Goal: Task Accomplishment & Management: Use online tool/utility

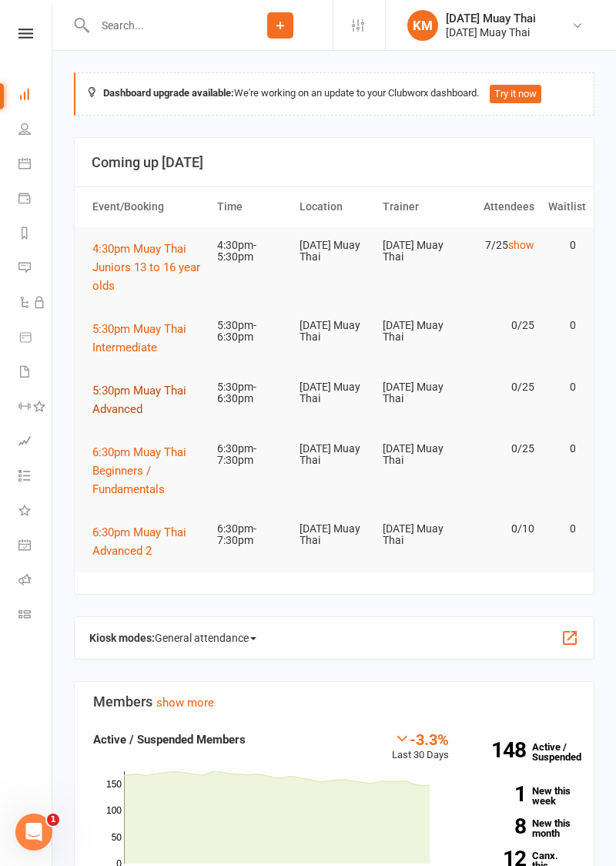
click at [129, 406] on span "5:30pm Muay Thai Advanced" at bounding box center [139, 400] width 94 height 32
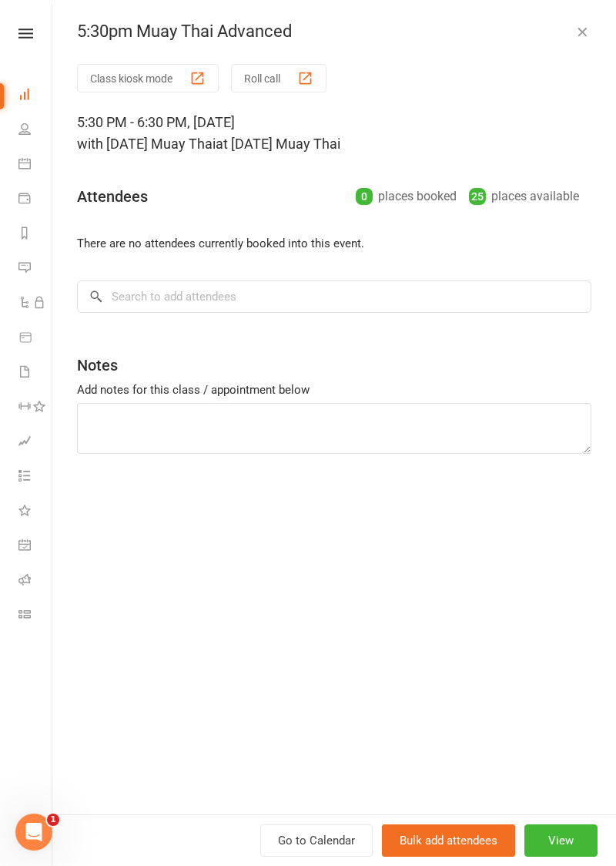
click at [297, 78] on button "Roll call" at bounding box center [278, 78] width 95 height 28
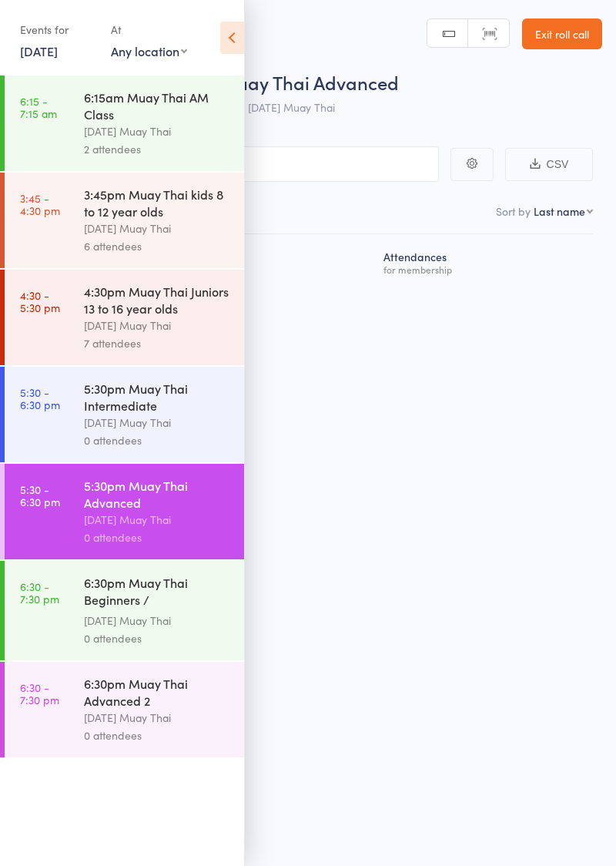
click at [233, 39] on icon at bounding box center [232, 38] width 24 height 32
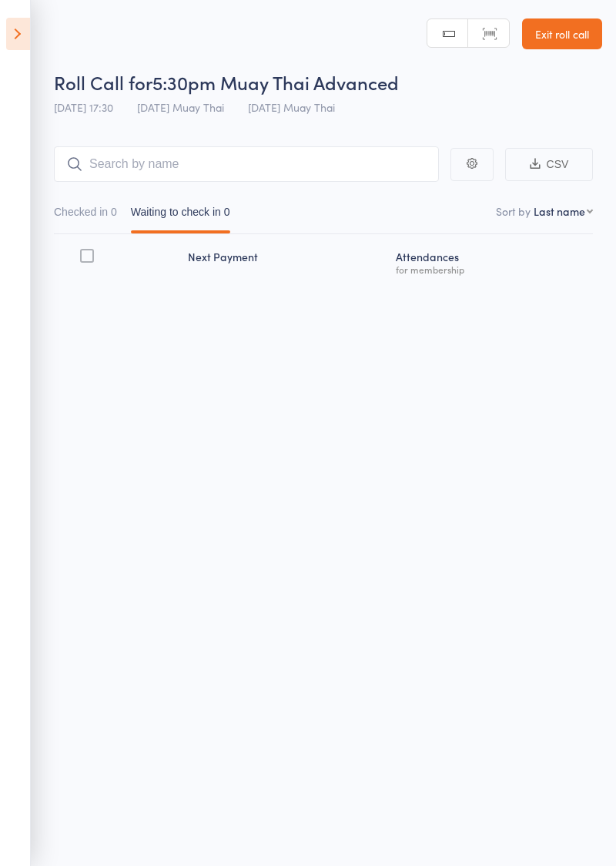
click at [348, 124] on main "CSV Checked in 0 Waiting to check in 0 Sort by Last name First name Last name B…" at bounding box center [308, 236] width 616 height 227
click at [331, 169] on input "search" at bounding box center [246, 163] width 385 height 35
type input "Isha"
click at [407, 201] on link "Drop in" at bounding box center [399, 197] width 50 height 24
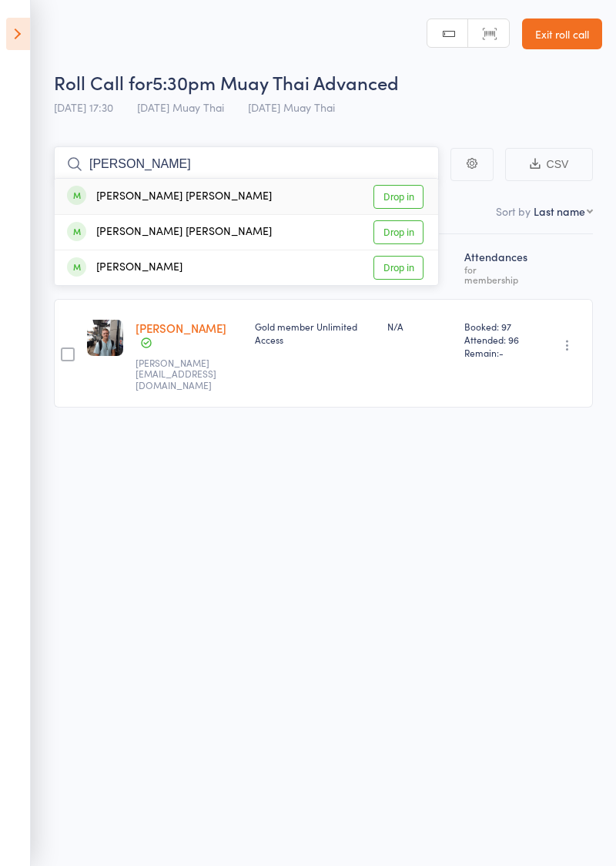
type input "Connor"
click at [411, 229] on link "Drop in" at bounding box center [399, 232] width 50 height 24
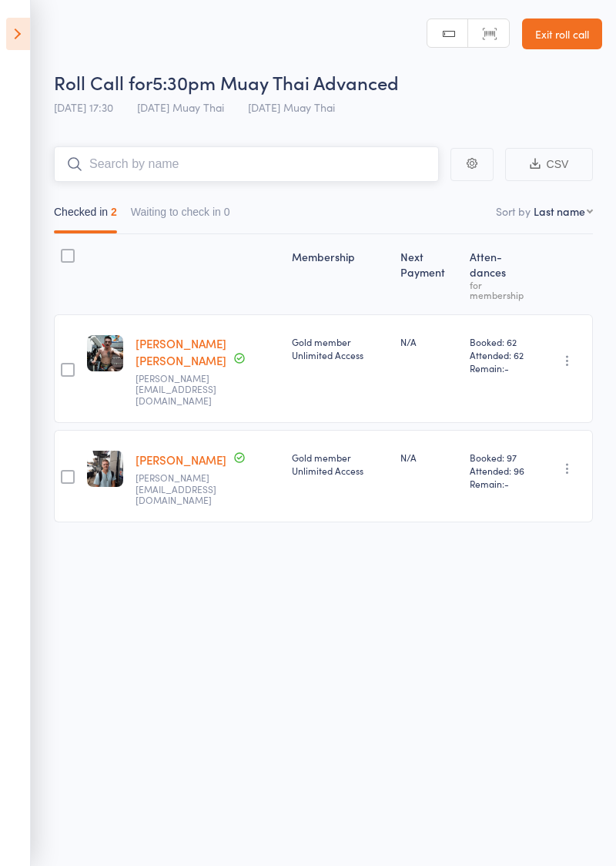
click at [331, 159] on input "search" at bounding box center [246, 163] width 385 height 35
click at [250, 157] on input "search" at bounding box center [246, 163] width 385 height 35
click at [169, 168] on input "search" at bounding box center [246, 163] width 385 height 35
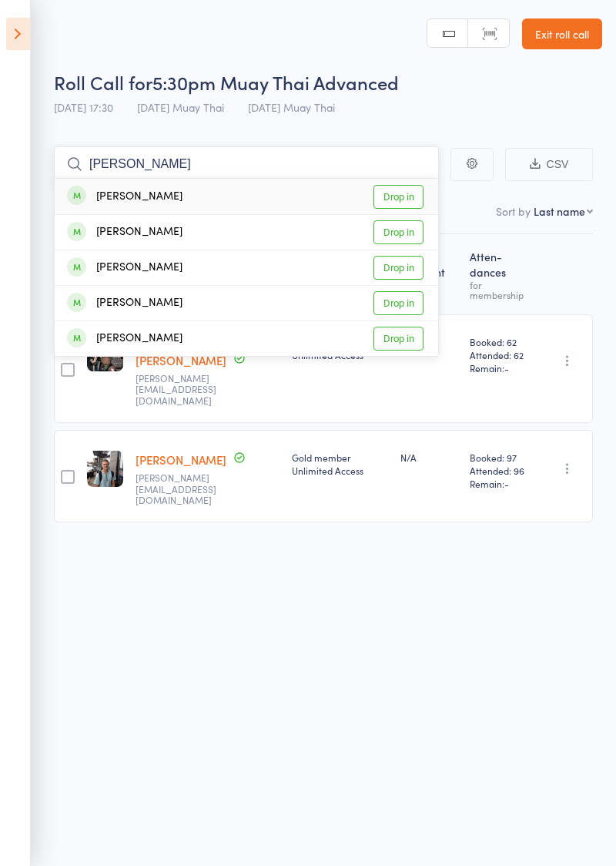
type input "Ella"
click at [413, 194] on link "Drop in" at bounding box center [399, 197] width 50 height 24
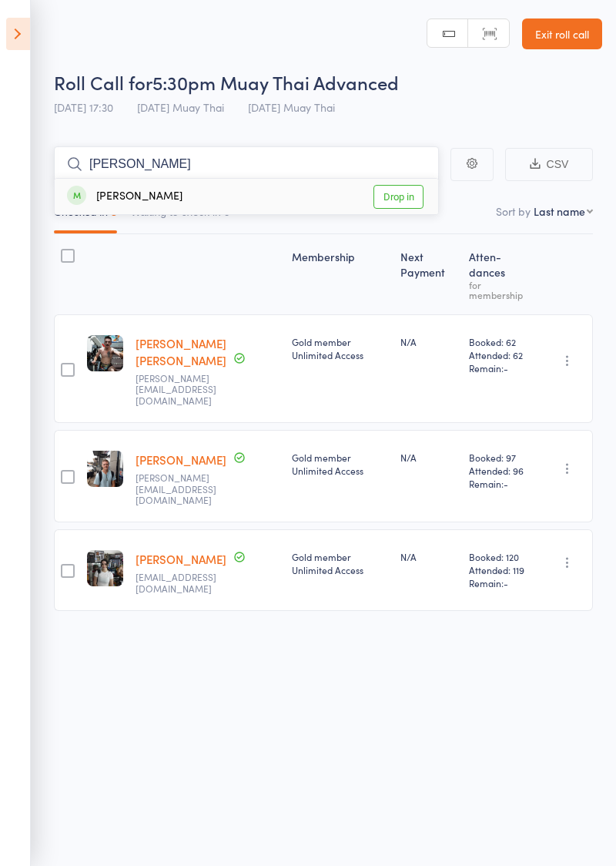
type input "Blake"
click at [411, 197] on link "Drop in" at bounding box center [399, 197] width 50 height 24
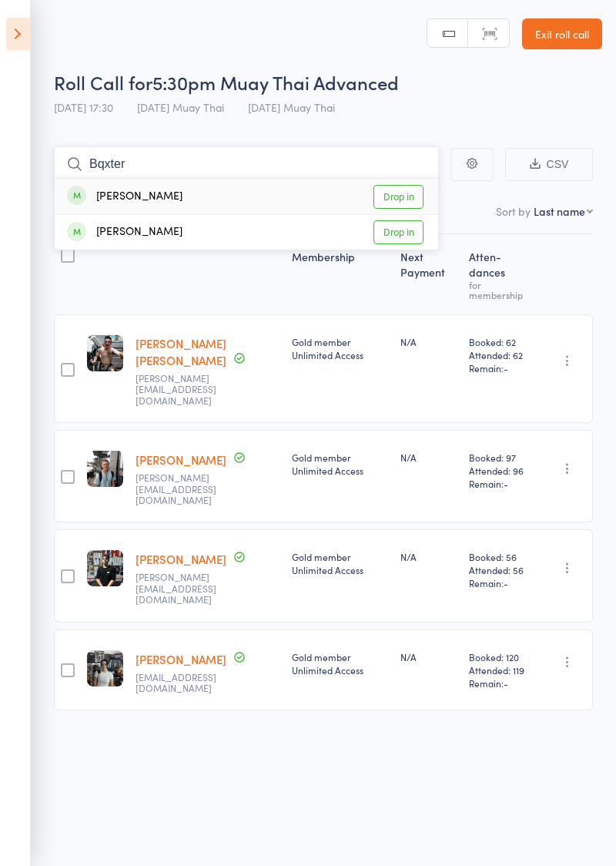
type input "Bqxter"
click at [407, 196] on link "Drop in" at bounding box center [399, 197] width 50 height 24
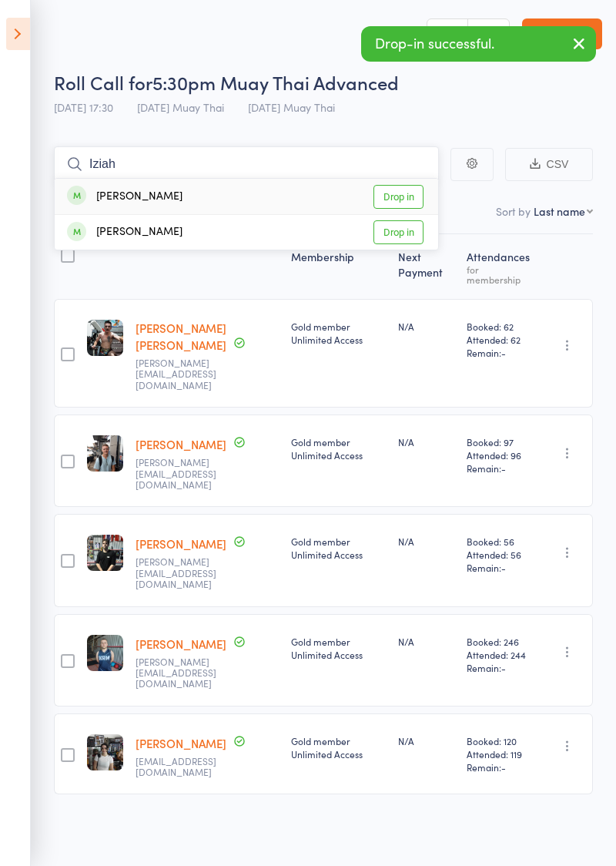
type input "Iziah"
click at [410, 197] on link "Drop in" at bounding box center [399, 197] width 50 height 24
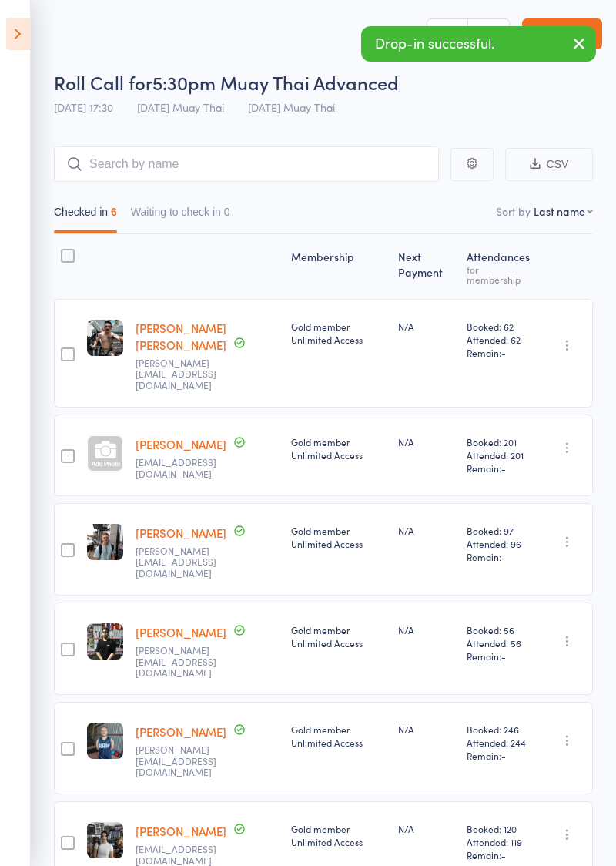
click at [575, 54] on button "button" at bounding box center [579, 44] width 34 height 35
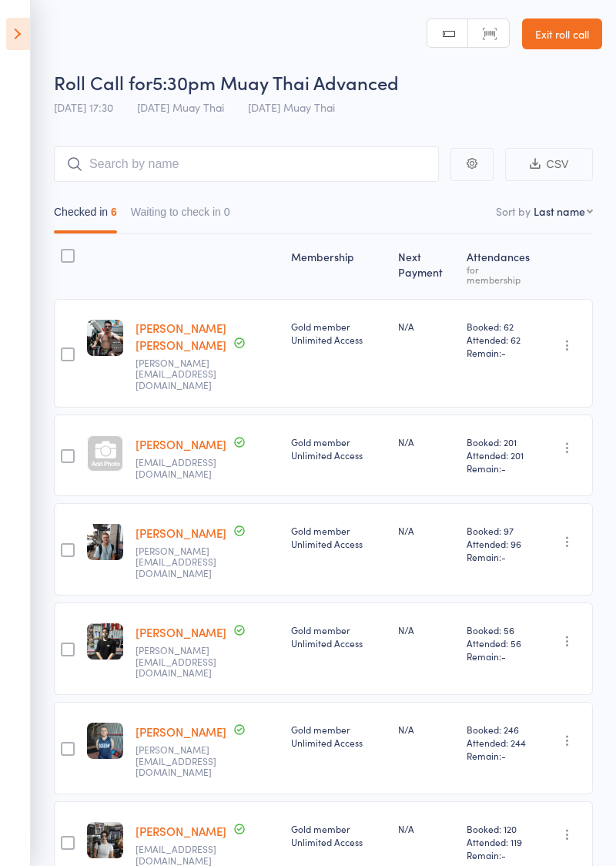
click at [14, 34] on icon at bounding box center [18, 34] width 24 height 32
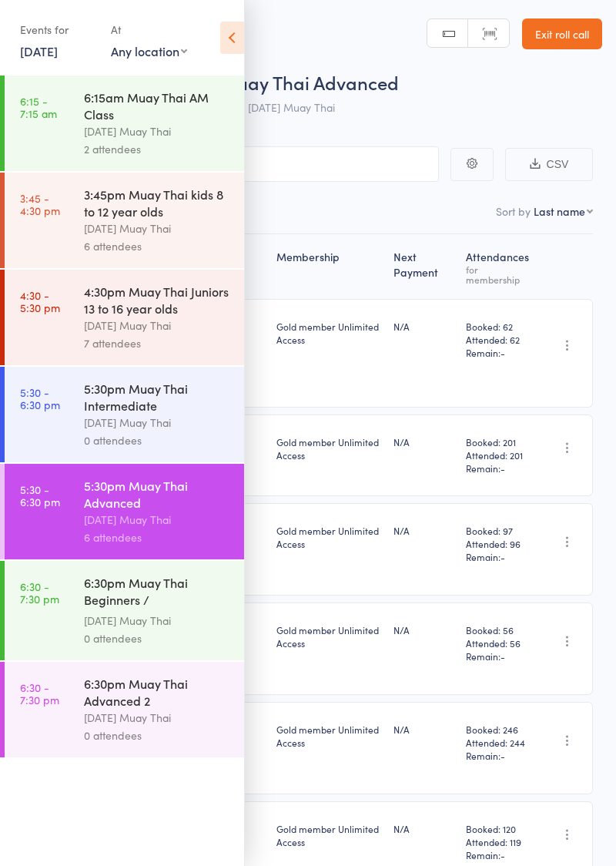
click at [42, 417] on link "5:30 - 6:30 pm 5:30pm Muay Thai Intermediate Karma Muay Thai 0 attendees" at bounding box center [125, 414] width 240 height 95
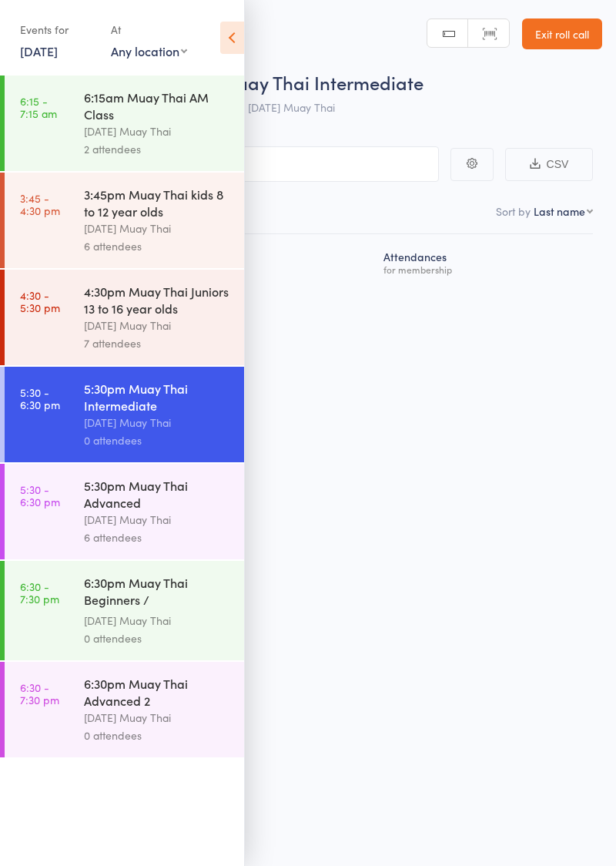
click at [243, 39] on icon at bounding box center [232, 38] width 24 height 32
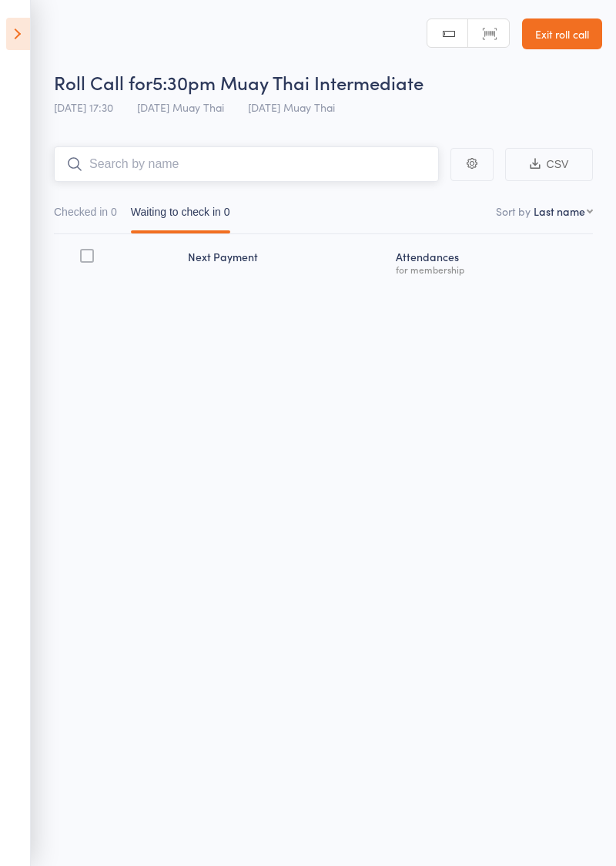
click at [233, 167] on input "search" at bounding box center [246, 163] width 385 height 35
click at [341, 170] on input "search" at bounding box center [246, 163] width 385 height 35
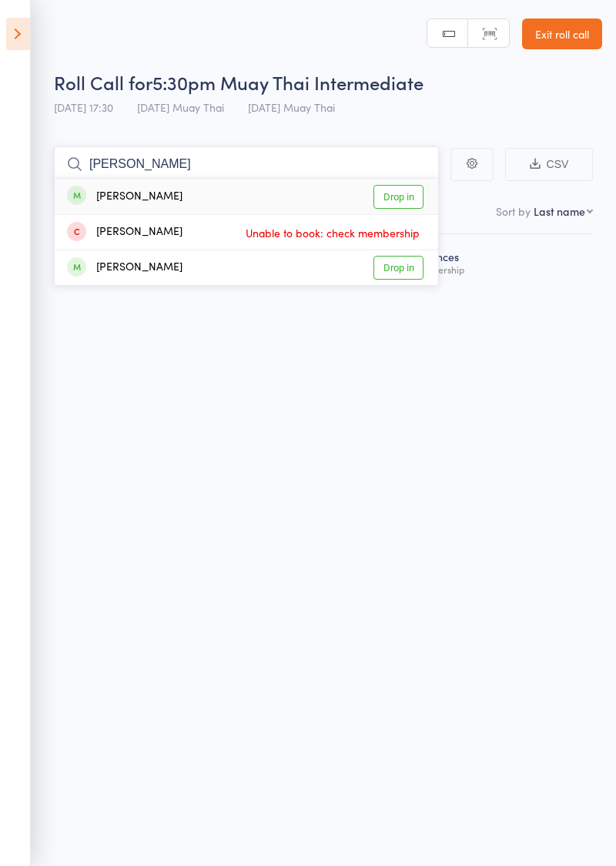
type input "Josef"
click at [414, 196] on link "Drop in" at bounding box center [399, 197] width 50 height 24
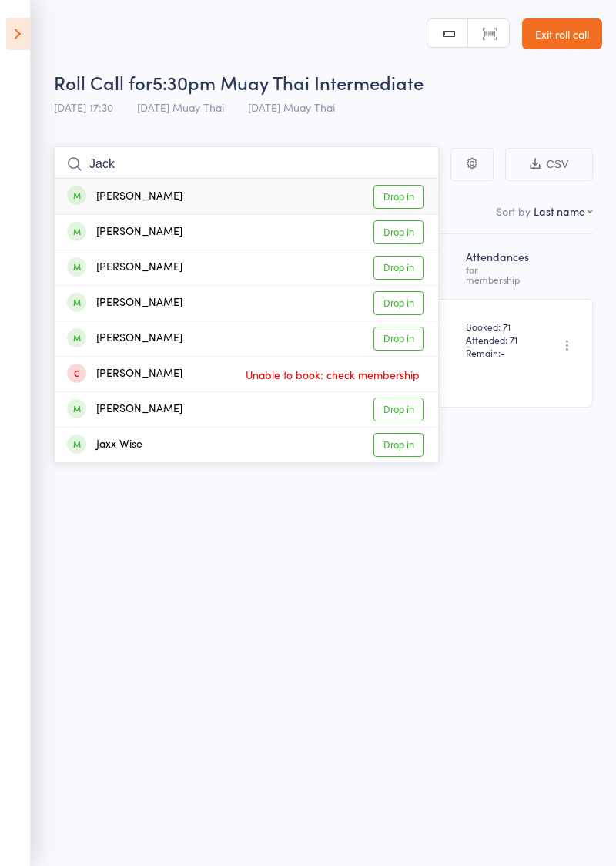
type input "Jack"
click at [410, 271] on link "Drop in" at bounding box center [399, 268] width 50 height 24
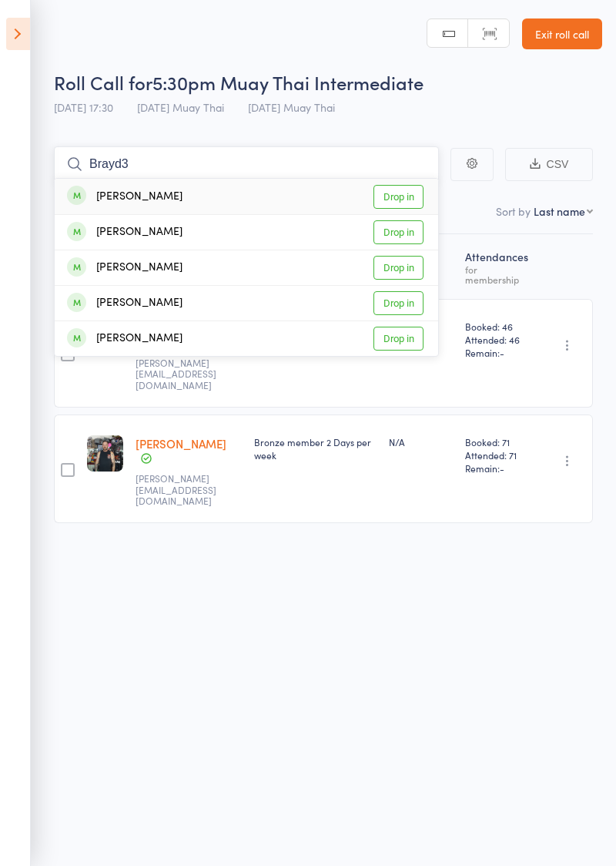
type input "Brayd3"
click at [413, 194] on link "Drop in" at bounding box center [399, 197] width 50 height 24
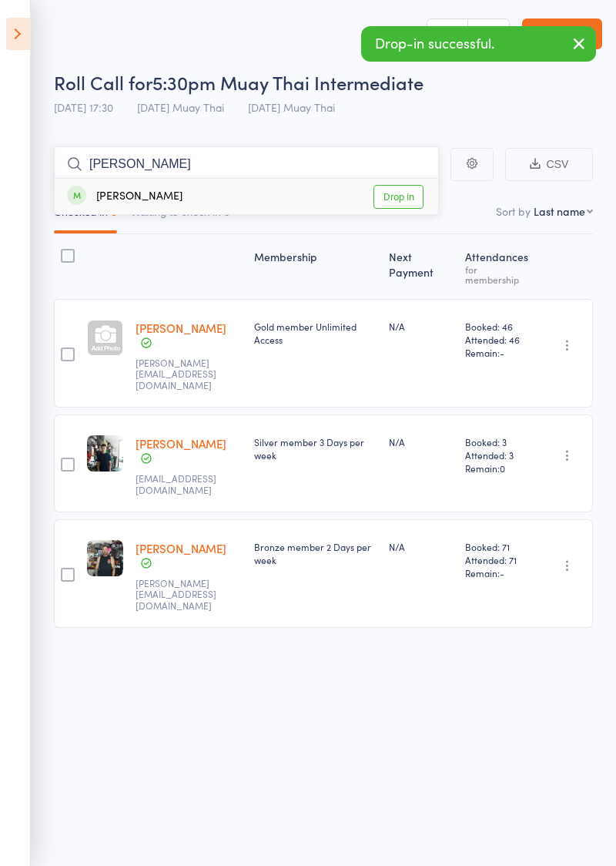
type input "Trent"
click at [414, 196] on link "Drop in" at bounding box center [399, 197] width 50 height 24
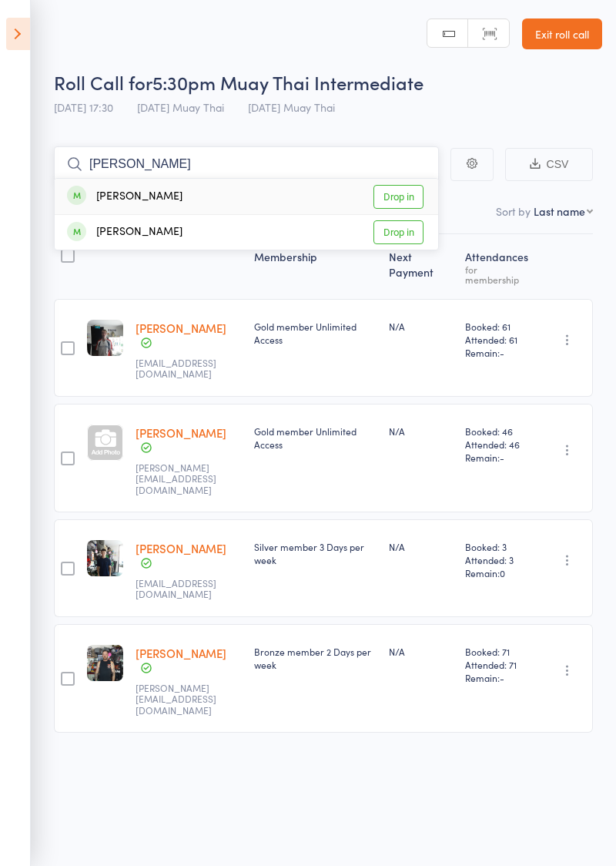
type input "Liam"
click at [411, 233] on link "Drop in" at bounding box center [399, 232] width 50 height 24
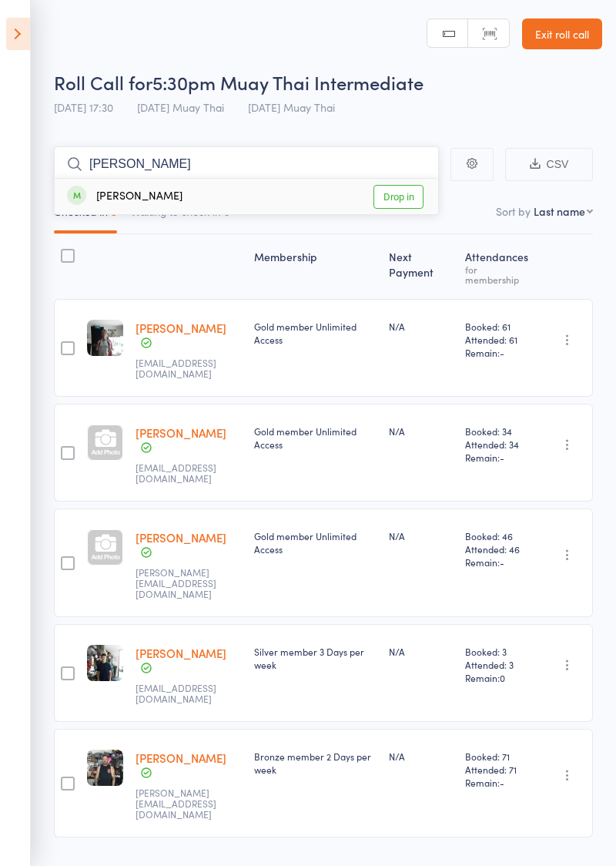
type input "Tristan"
click at [411, 200] on link "Drop in" at bounding box center [399, 197] width 50 height 24
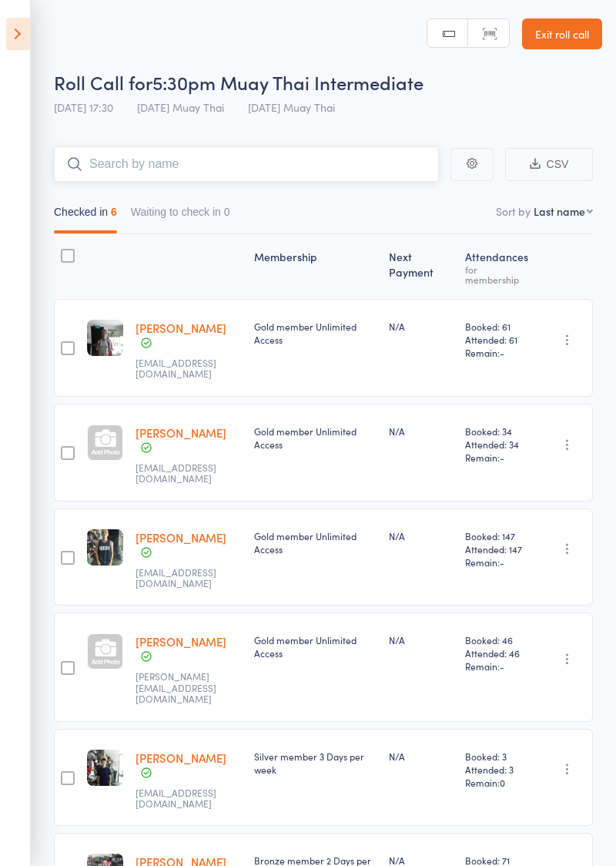
click at [160, 168] on input "search" at bounding box center [246, 163] width 385 height 35
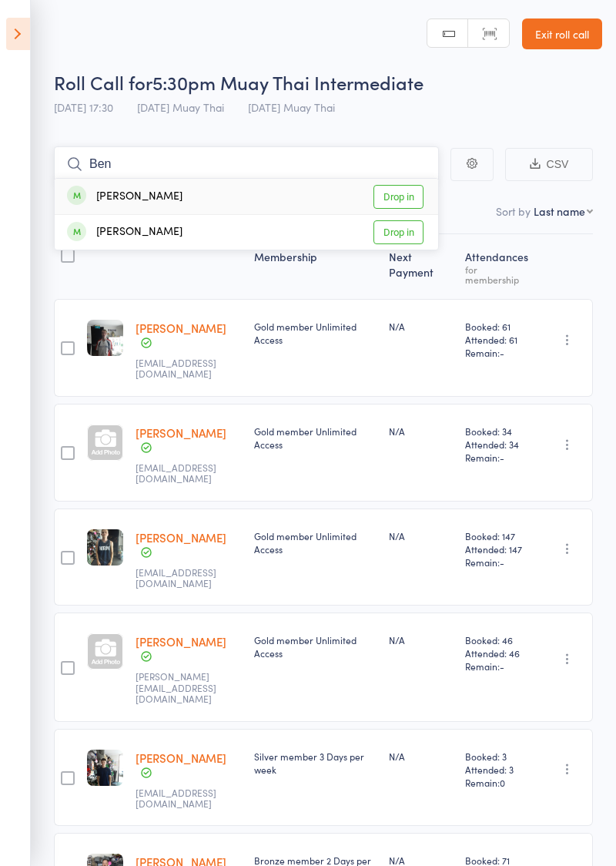
type input "Ben"
click at [414, 236] on link "Drop in" at bounding box center [399, 232] width 50 height 24
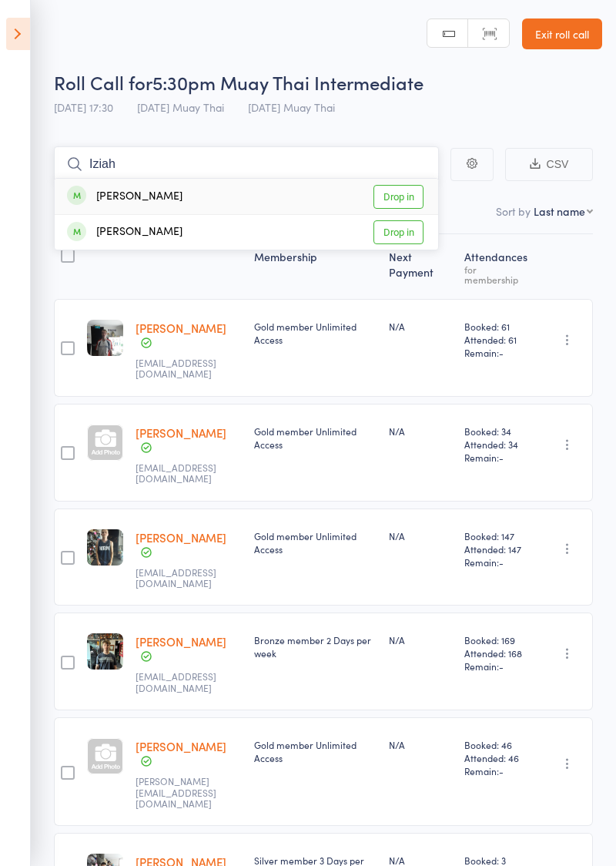
type input "Iziah"
click at [412, 235] on link "Drop in" at bounding box center [399, 232] width 50 height 24
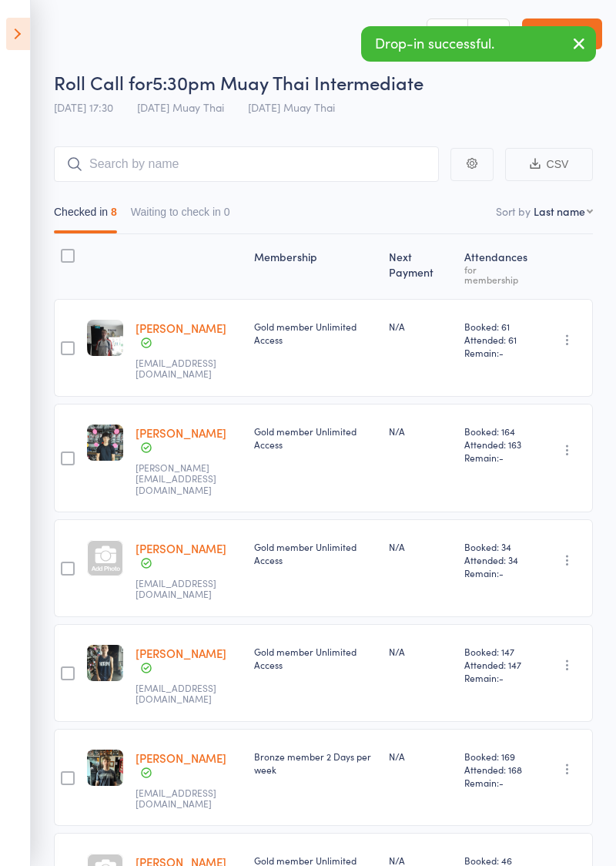
click at [580, 51] on icon "button" at bounding box center [579, 43] width 18 height 19
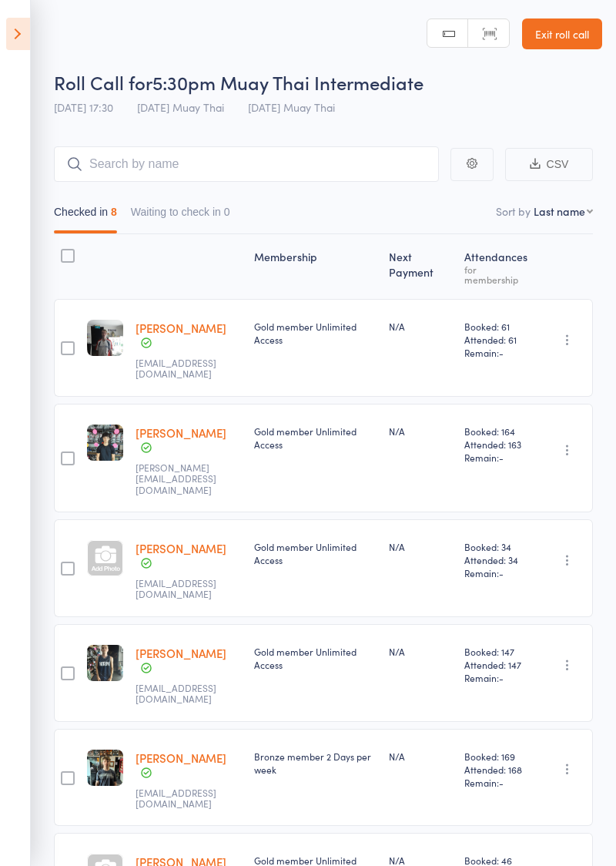
click at [571, 39] on link "Exit roll call" at bounding box center [562, 33] width 80 height 31
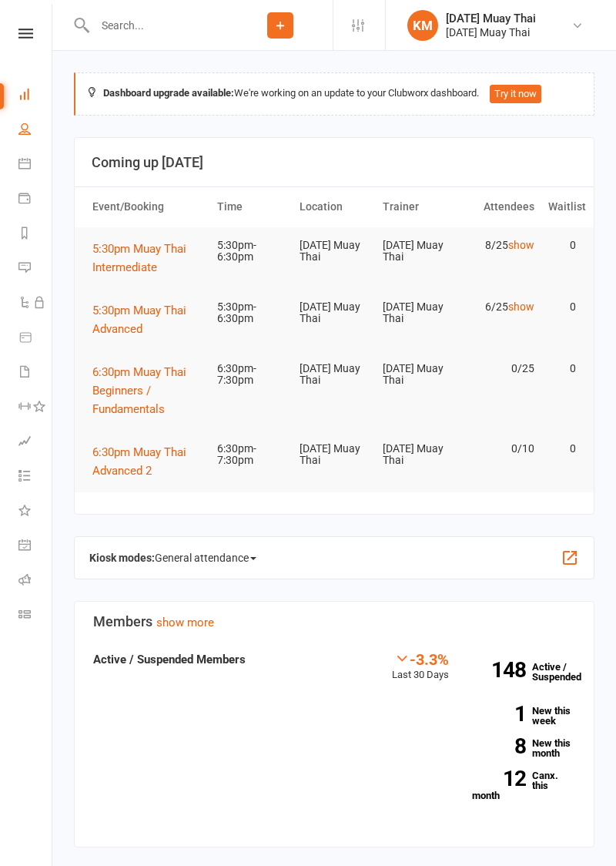
click at [24, 133] on icon at bounding box center [24, 128] width 12 height 12
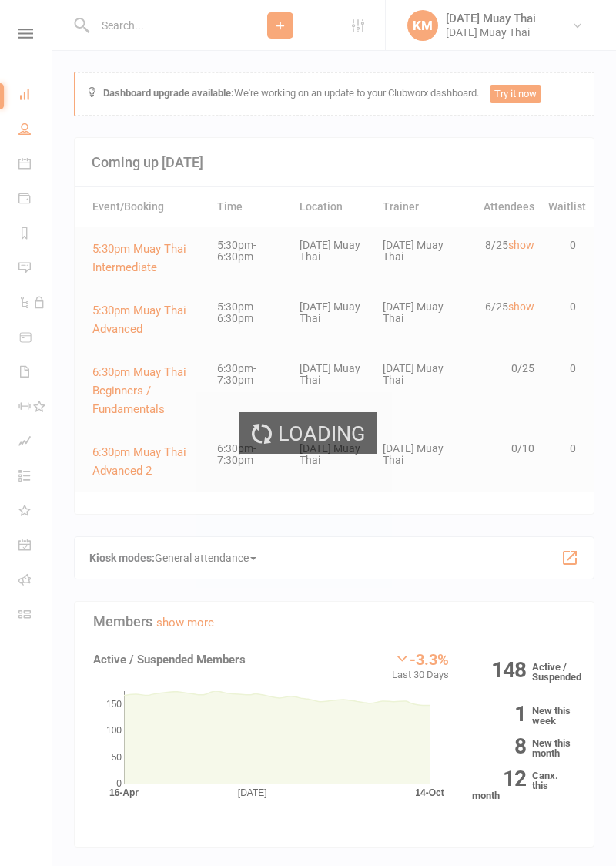
select select "100"
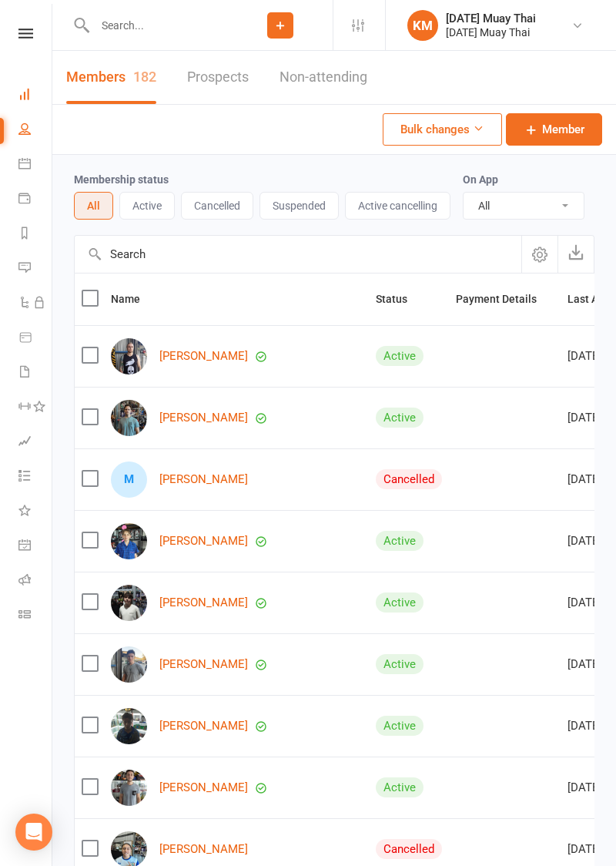
click at [25, 95] on icon at bounding box center [24, 94] width 12 height 12
